Goal: Use online tool/utility: Utilize a website feature to perform a specific function

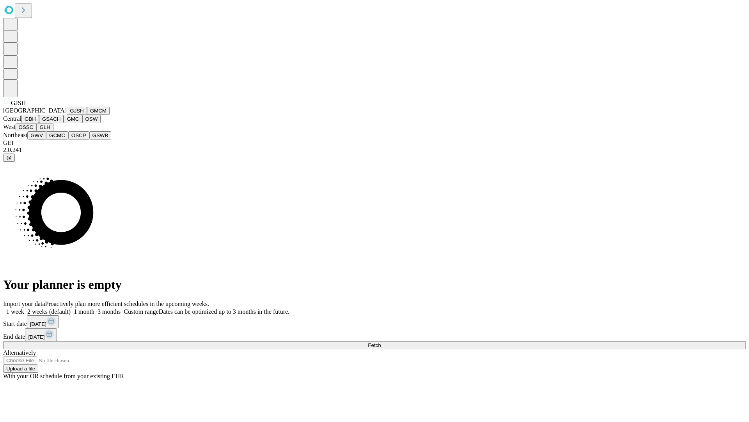
click at [67, 115] on button "GJSH" at bounding box center [77, 111] width 20 height 8
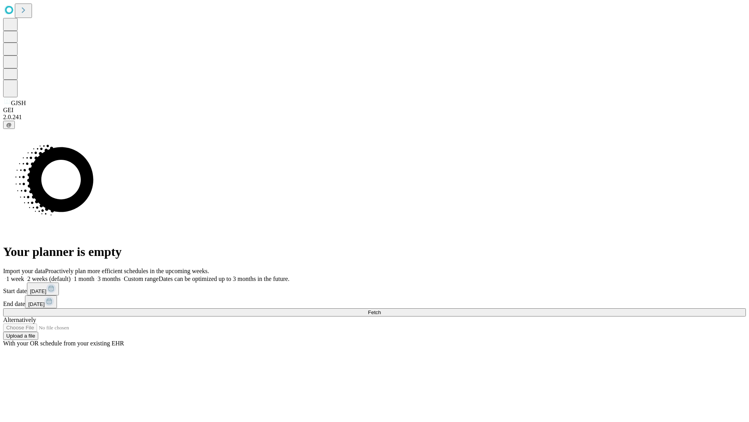
click at [71, 275] on label "2 weeks (default)" at bounding box center [47, 278] width 46 height 7
click at [381, 309] on span "Fetch" at bounding box center [374, 312] width 13 height 6
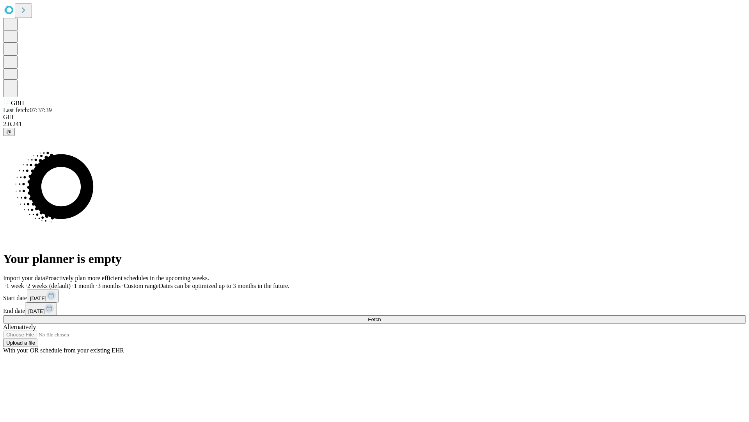
click at [71, 282] on label "2 weeks (default)" at bounding box center [47, 285] width 46 height 7
click at [381, 316] on span "Fetch" at bounding box center [374, 319] width 13 height 6
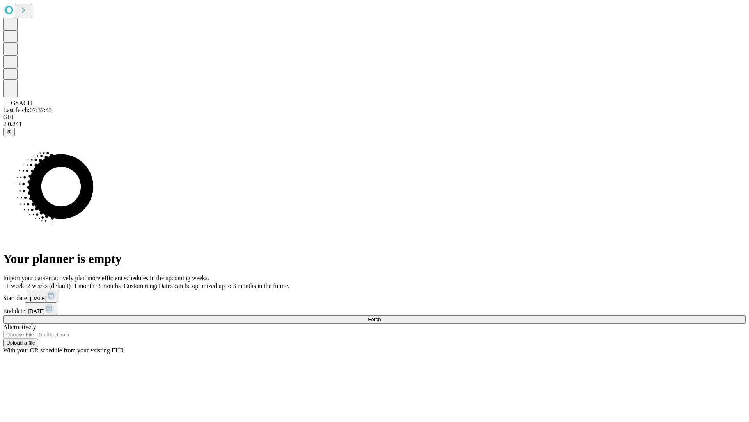
click at [71, 282] on label "2 weeks (default)" at bounding box center [47, 285] width 46 height 7
click at [381, 316] on span "Fetch" at bounding box center [374, 319] width 13 height 6
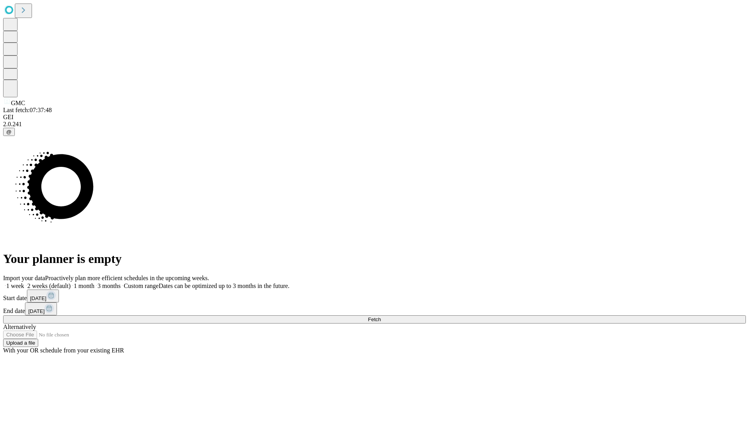
click at [381, 316] on span "Fetch" at bounding box center [374, 319] width 13 height 6
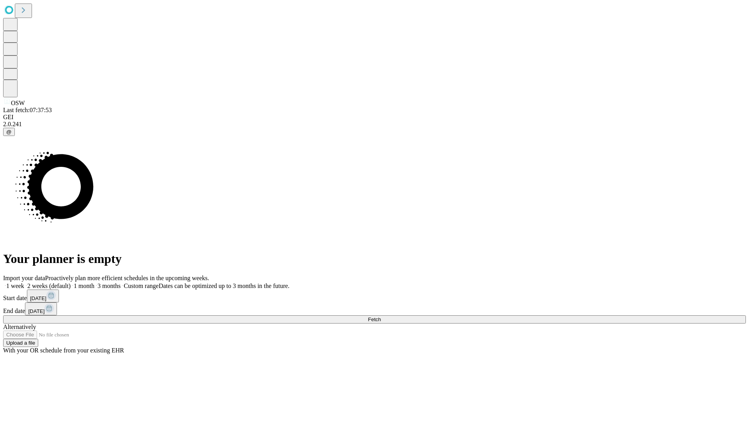
click at [71, 282] on label "2 weeks (default)" at bounding box center [47, 285] width 46 height 7
click at [381, 316] on span "Fetch" at bounding box center [374, 319] width 13 height 6
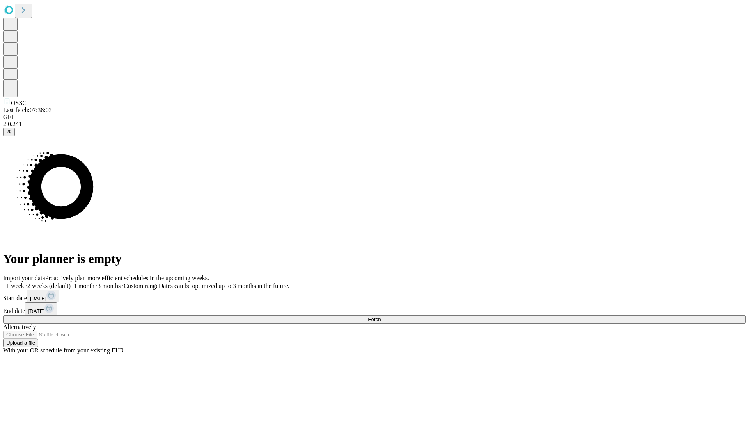
click at [71, 282] on label "2 weeks (default)" at bounding box center [47, 285] width 46 height 7
click at [381, 316] on span "Fetch" at bounding box center [374, 319] width 13 height 6
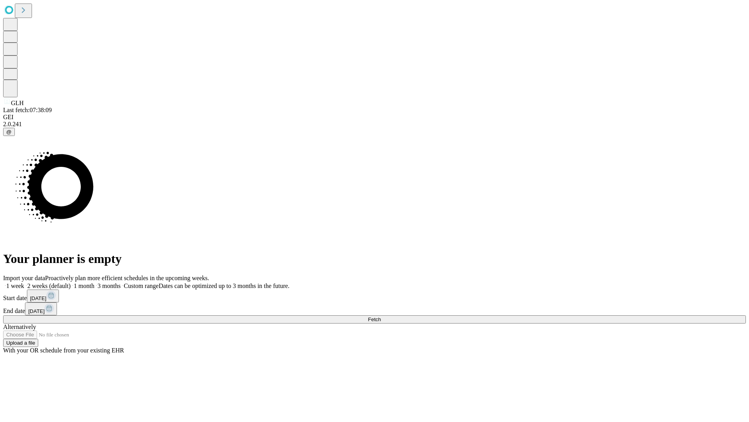
click at [71, 282] on label "2 weeks (default)" at bounding box center [47, 285] width 46 height 7
click at [381, 316] on span "Fetch" at bounding box center [374, 319] width 13 height 6
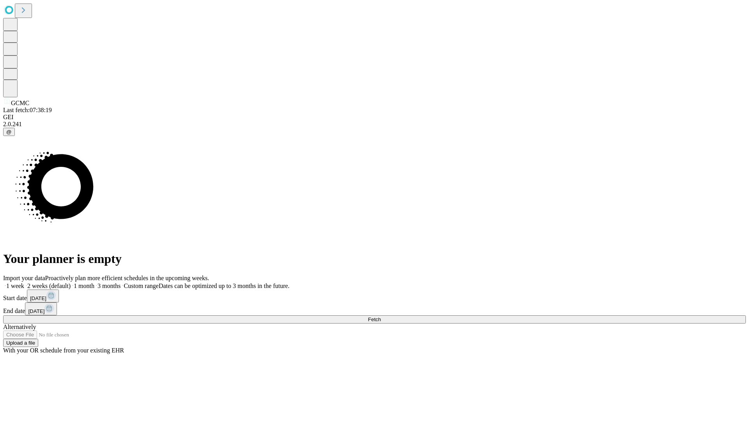
click at [71, 282] on label "2 weeks (default)" at bounding box center [47, 285] width 46 height 7
click at [381, 316] on span "Fetch" at bounding box center [374, 319] width 13 height 6
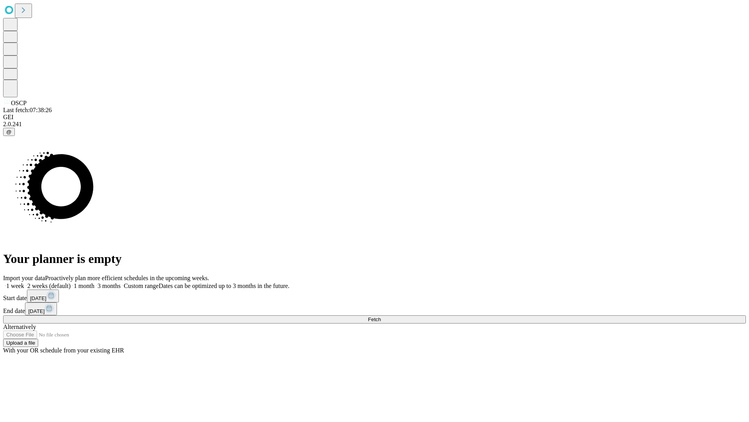
click at [71, 282] on label "2 weeks (default)" at bounding box center [47, 285] width 46 height 7
click at [381, 316] on span "Fetch" at bounding box center [374, 319] width 13 height 6
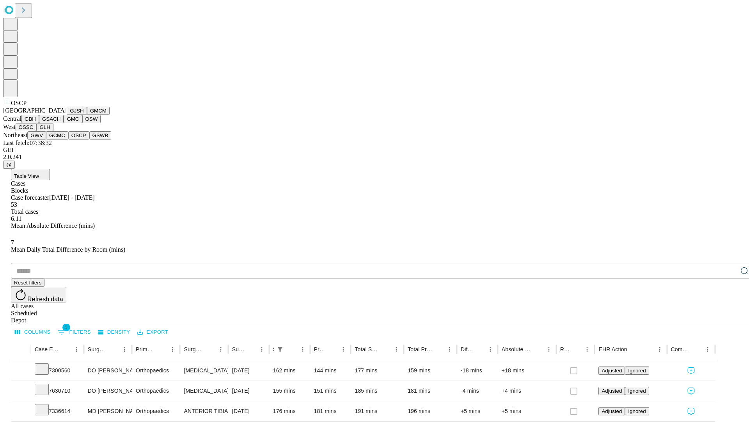
click at [89, 139] on button "GSWB" at bounding box center [100, 135] width 22 height 8
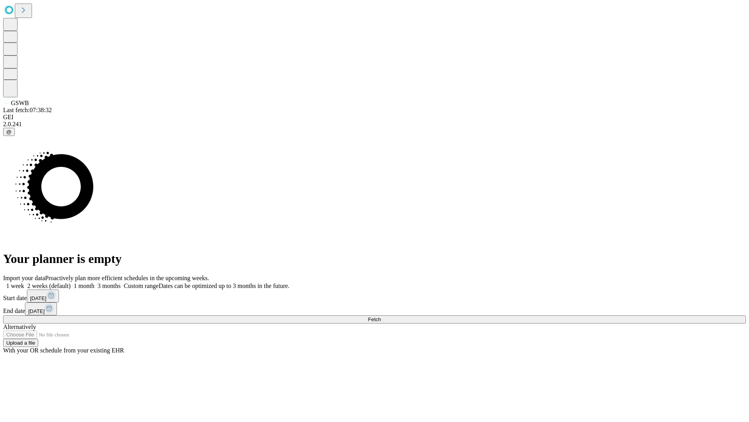
click at [71, 282] on label "2 weeks (default)" at bounding box center [47, 285] width 46 height 7
click at [381, 316] on span "Fetch" at bounding box center [374, 319] width 13 height 6
